Goal: Transaction & Acquisition: Book appointment/travel/reservation

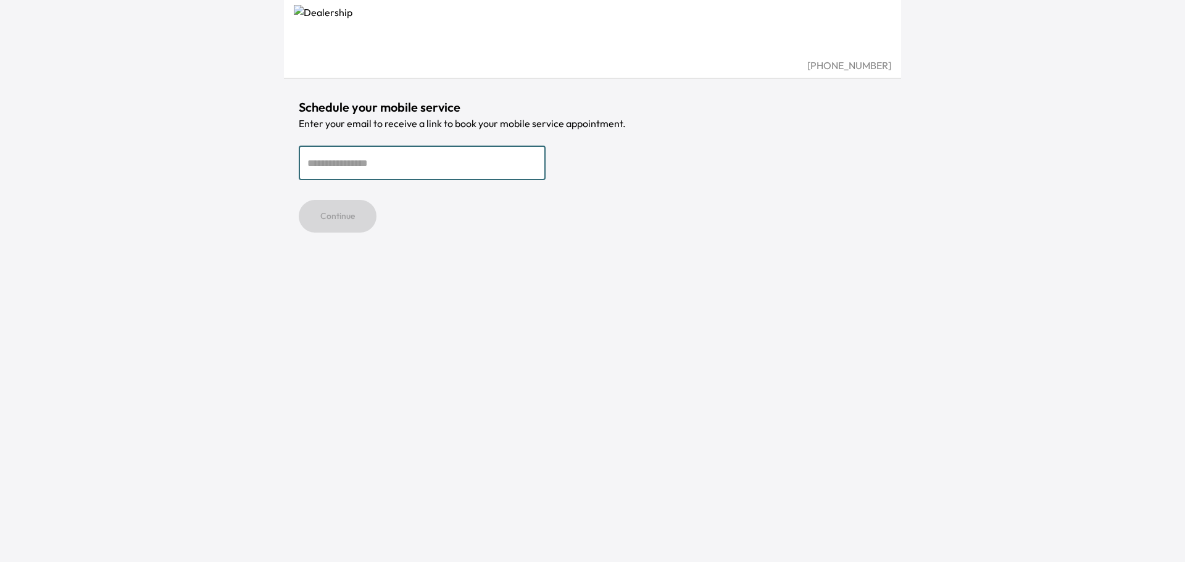
click at [396, 167] on input "email" at bounding box center [422, 163] width 247 height 35
type input "**********"
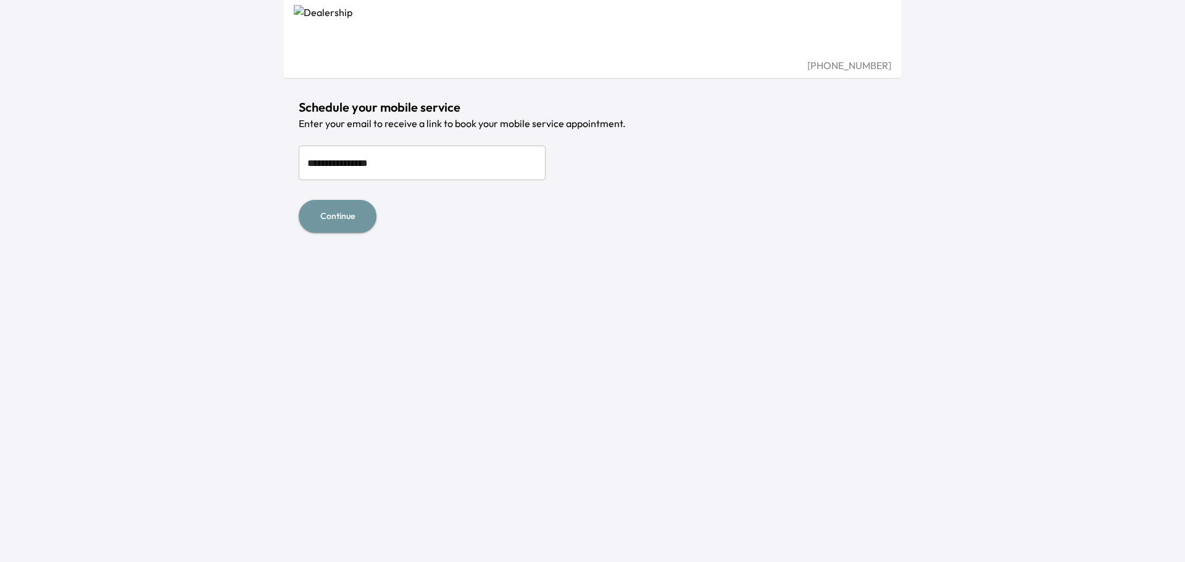
click at [330, 216] on button "Continue" at bounding box center [338, 216] width 78 height 33
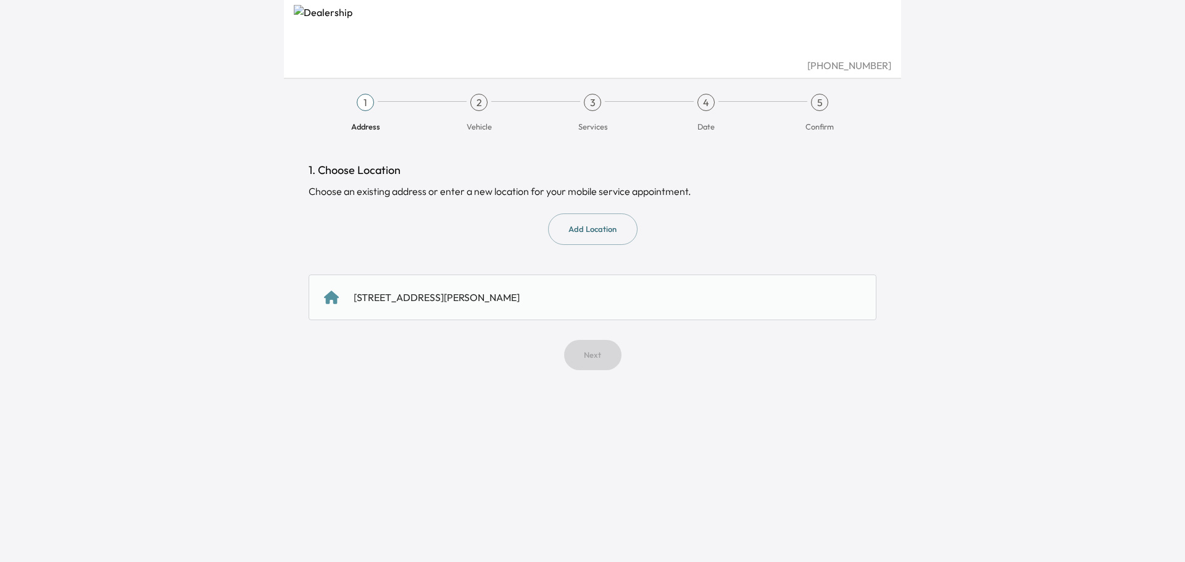
click at [463, 293] on div "[STREET_ADDRESS][PERSON_NAME]" at bounding box center [437, 297] width 166 height 15
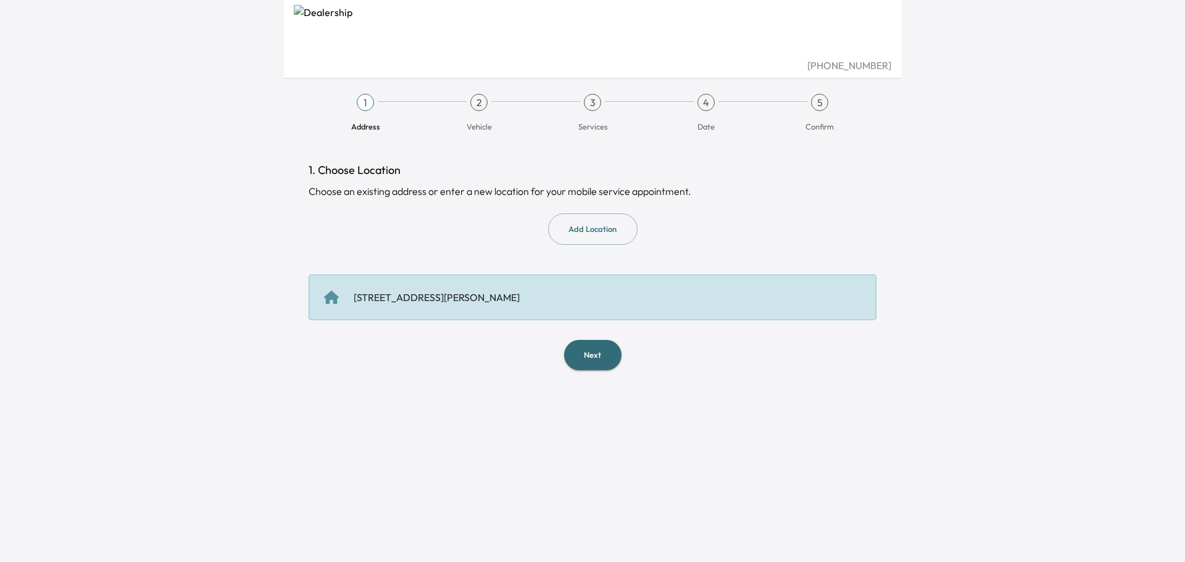
click at [589, 345] on button "Next" at bounding box center [592, 355] width 57 height 30
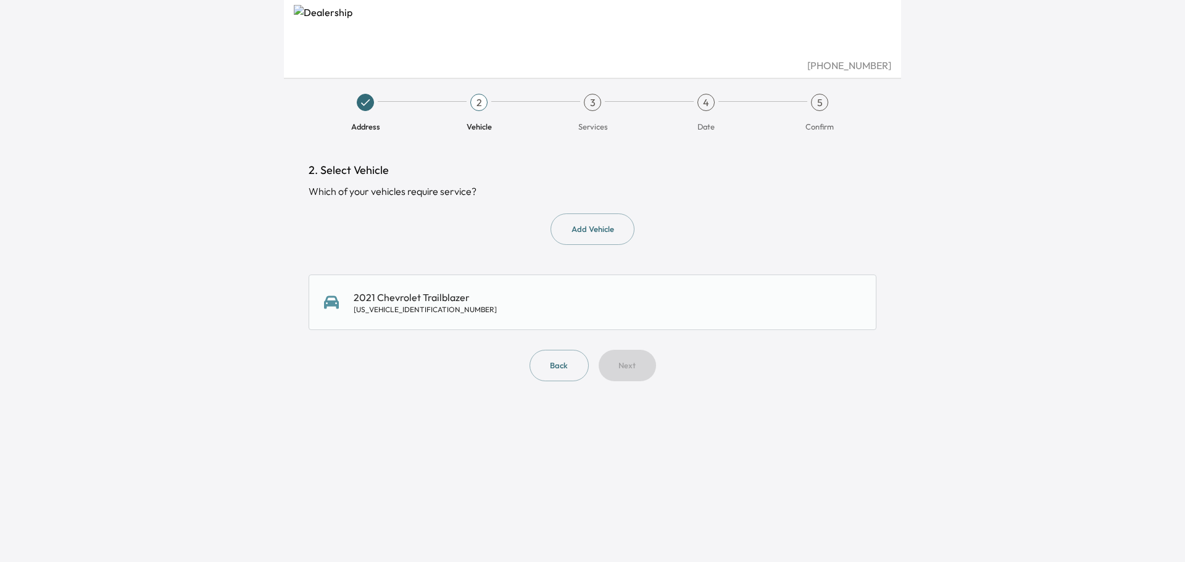
click at [483, 298] on div "2021 Chevrolet Trailblazer [US_VEHICLE_IDENTIFICATION_NUMBER]" at bounding box center [592, 302] width 537 height 25
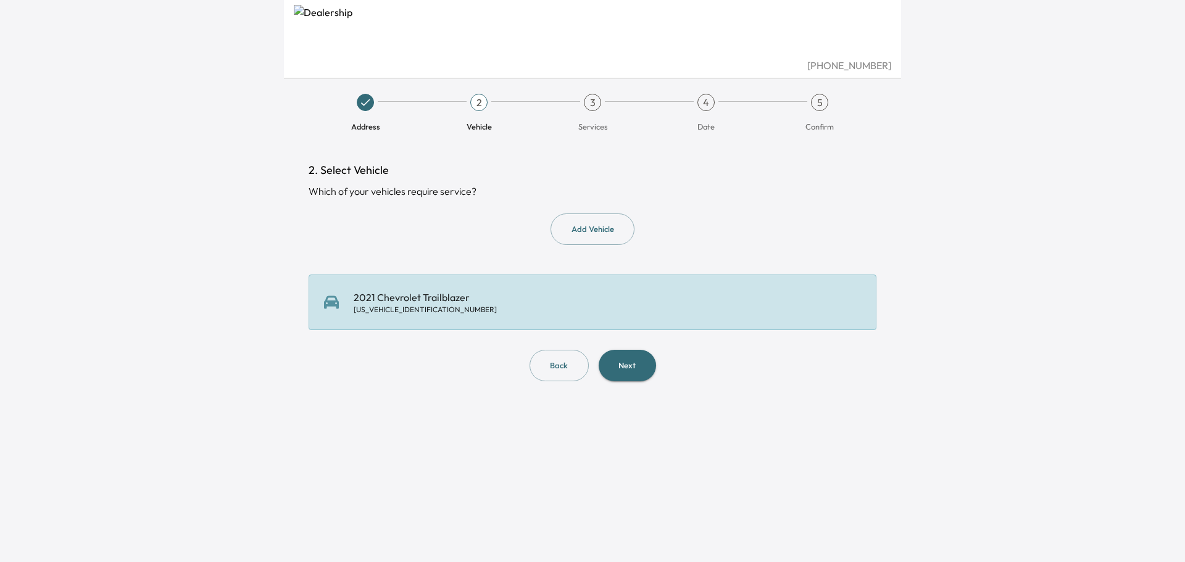
click at [630, 366] on button "Next" at bounding box center [627, 365] width 57 height 31
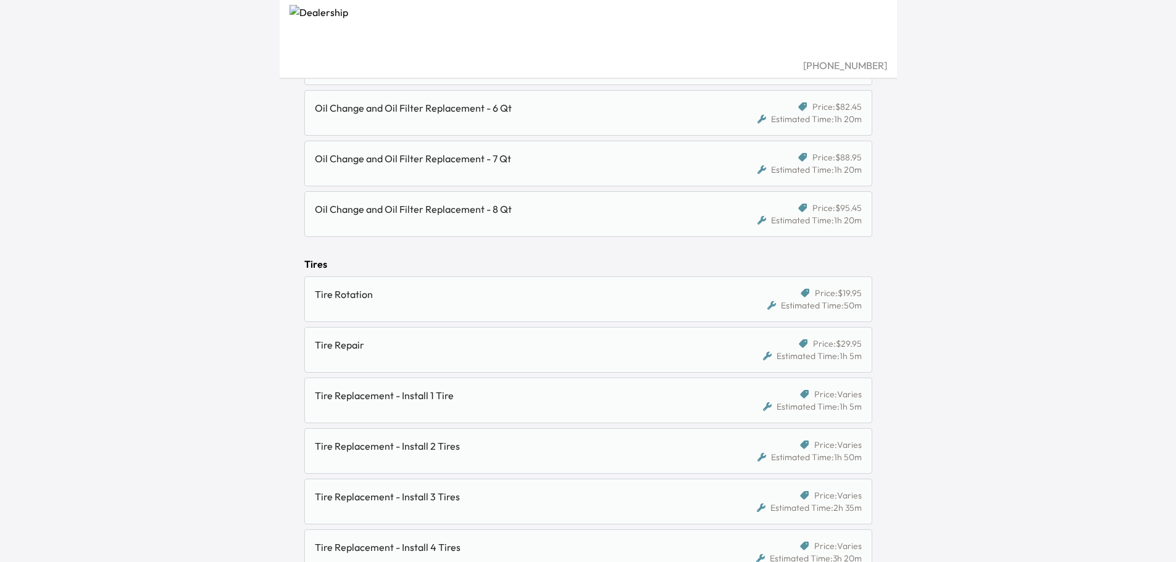
scroll to position [1050, 0]
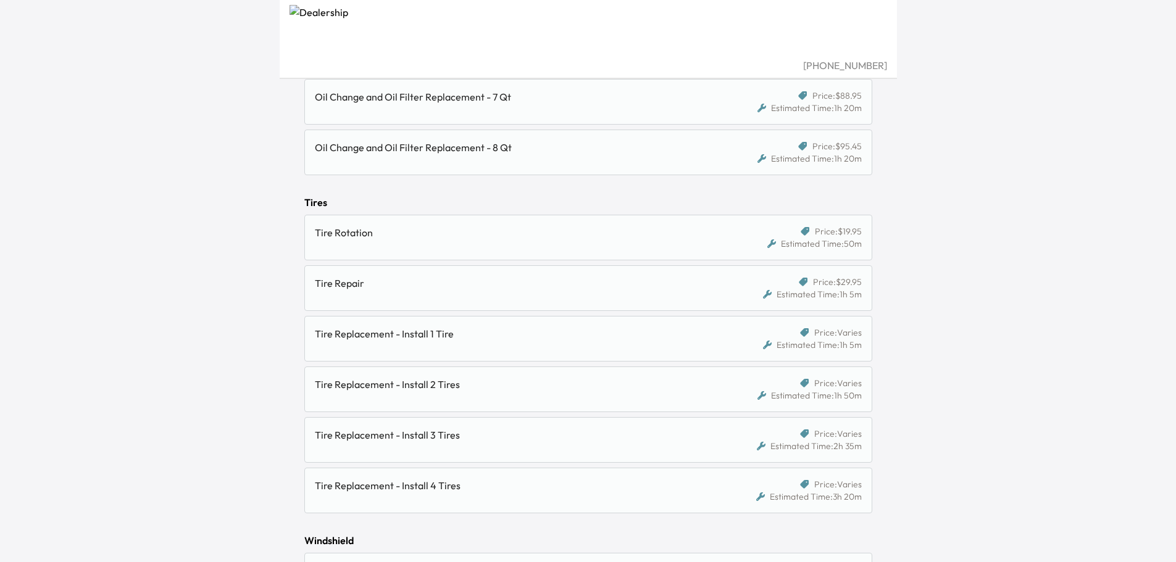
click at [487, 390] on div "Tire Replacement - Install 2 Tires" at bounding box center [515, 384] width 401 height 15
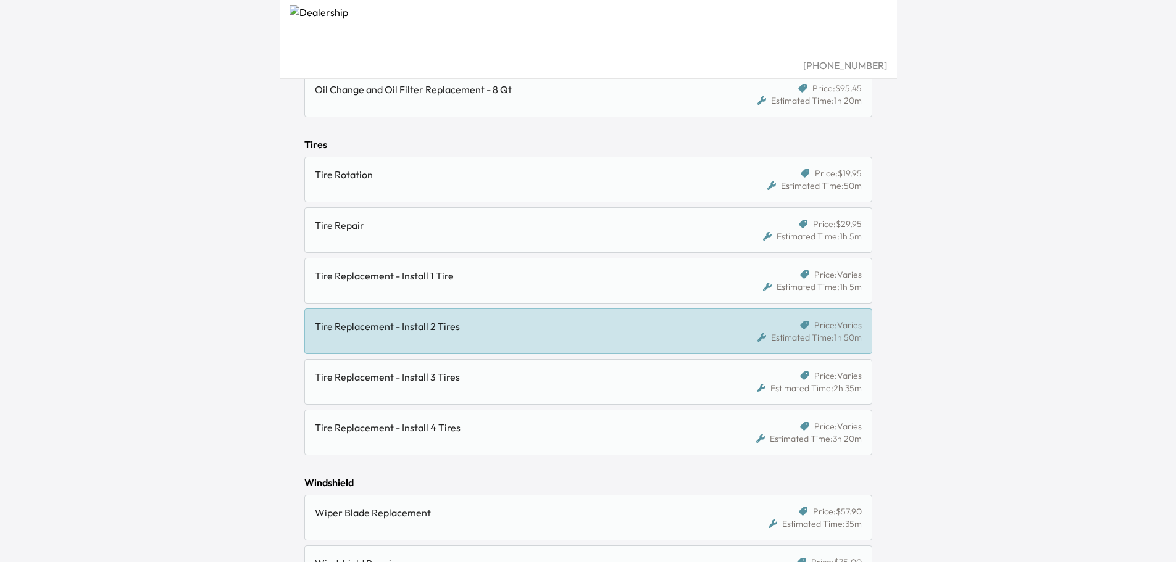
scroll to position [1293, 0]
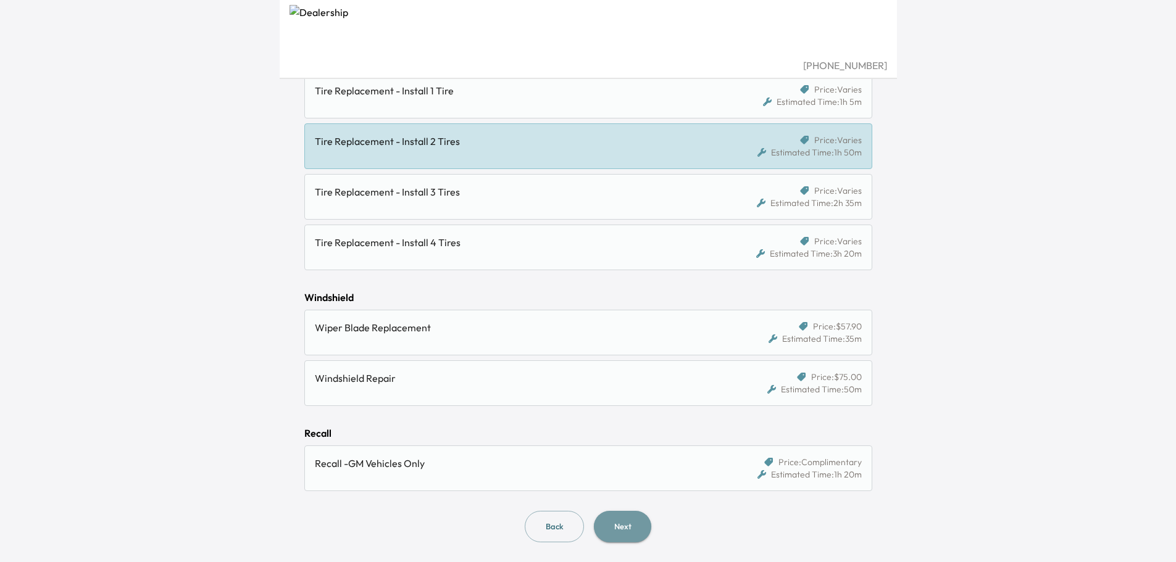
click at [619, 531] on button "Next" at bounding box center [622, 526] width 57 height 31
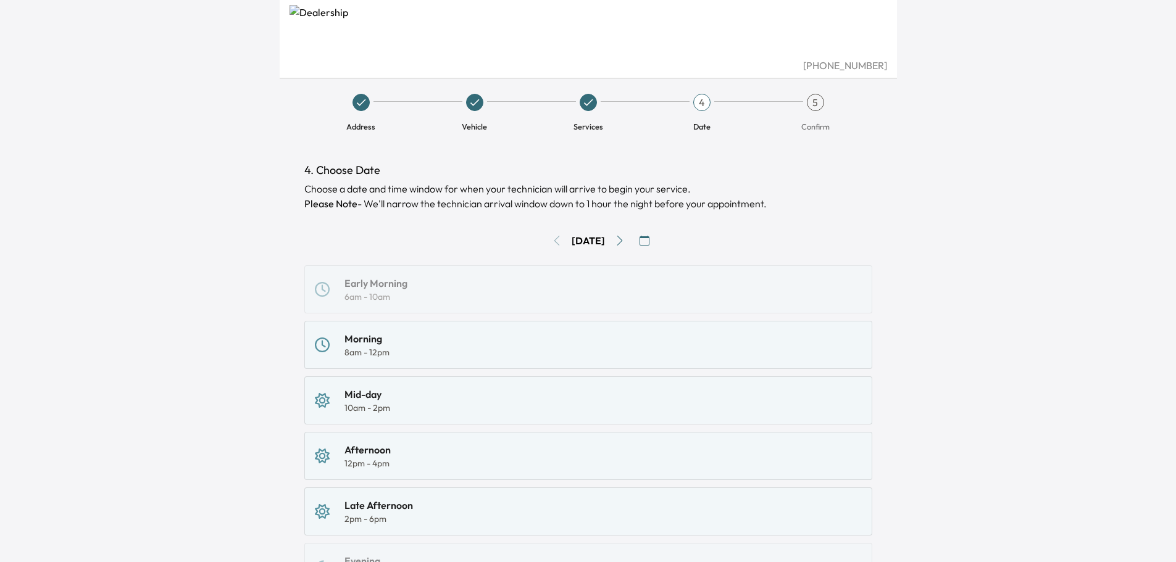
click at [376, 345] on div "Morning" at bounding box center [367, 339] width 45 height 15
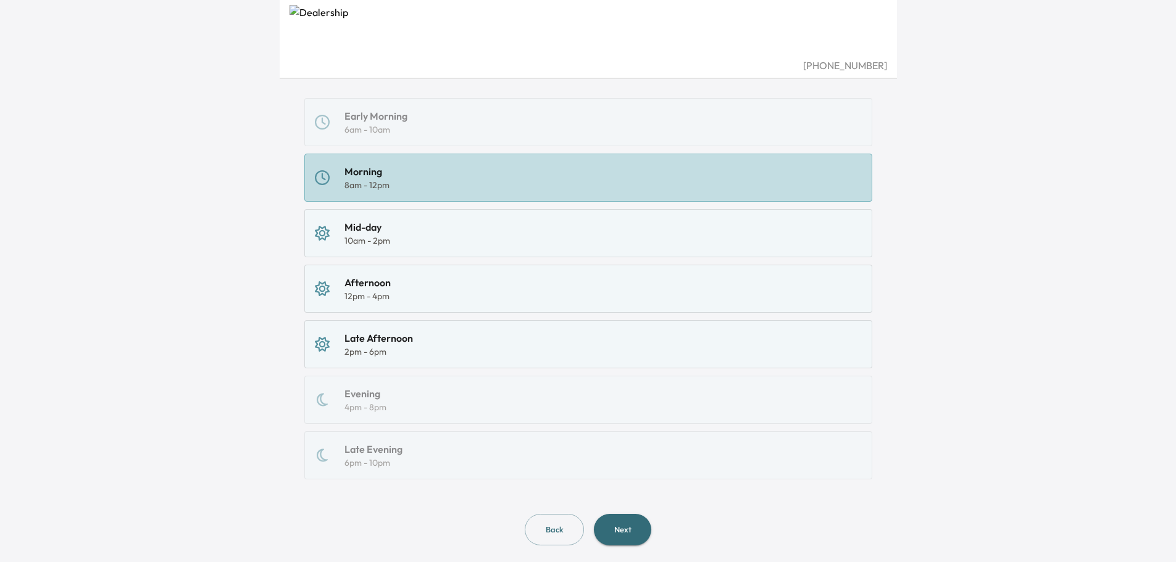
scroll to position [190, 0]
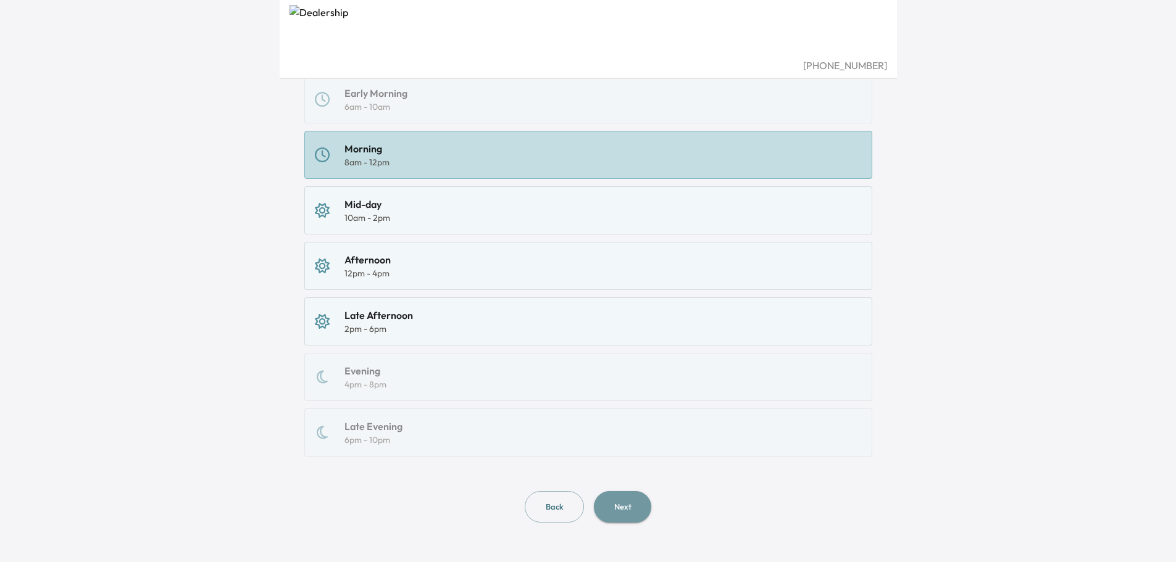
click at [609, 511] on button "Next" at bounding box center [622, 506] width 57 height 31
